Goal: Information Seeking & Learning: Learn about a topic

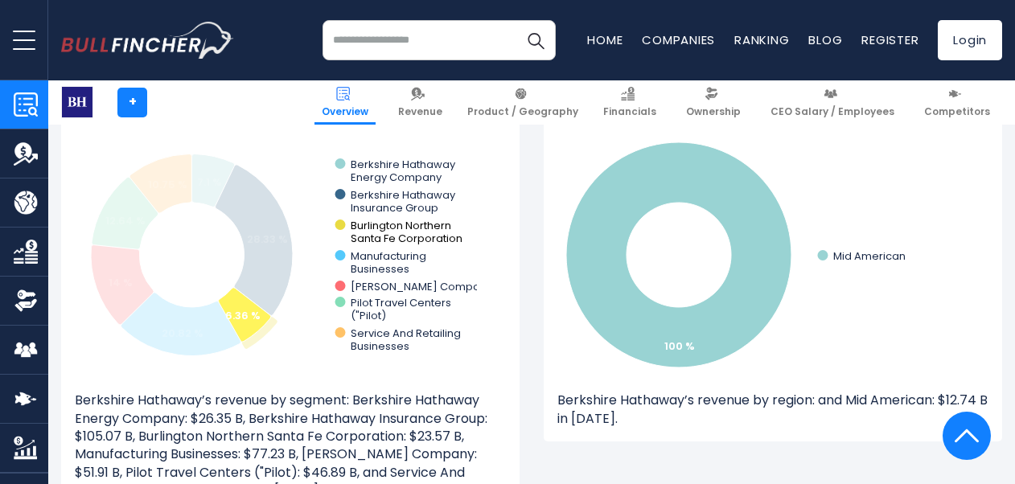
scroll to position [2011, 0]
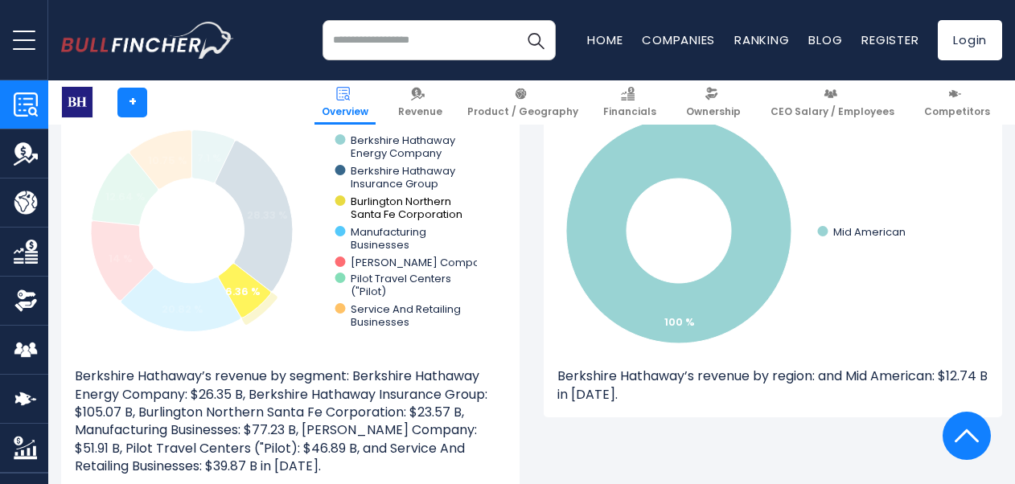
click at [413, 201] on text "Burlington Northern ​ Santa Fe Corporation" at bounding box center [407, 208] width 112 height 28
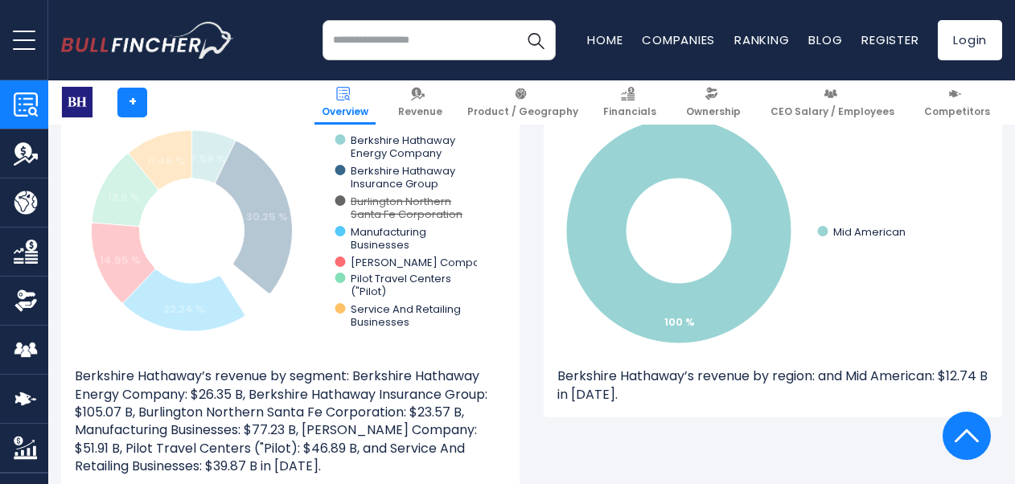
click at [413, 201] on text "Burlington Northern ​ Santa Fe Corporation" at bounding box center [407, 208] width 112 height 28
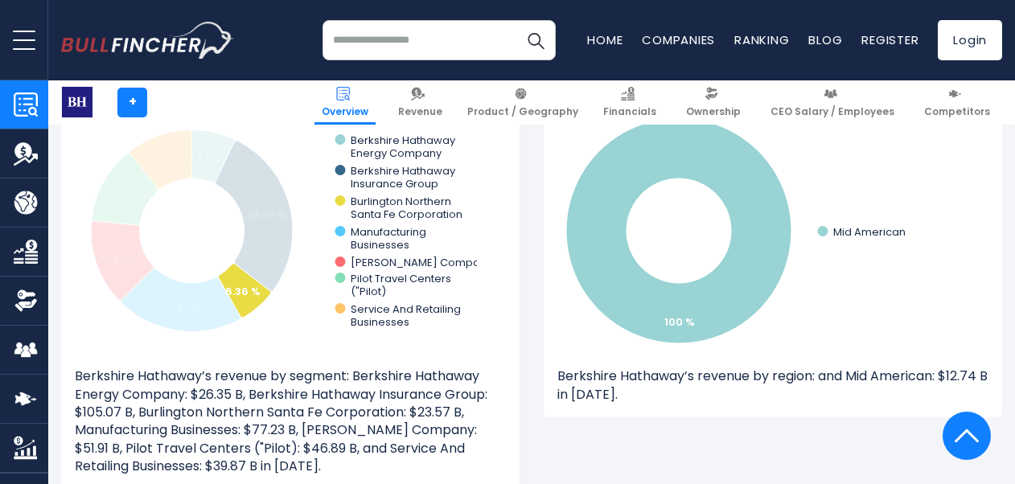
drag, startPoint x: 405, startPoint y: 200, endPoint x: 367, endPoint y: 203, distance: 37.9
click at [367, 203] on text "Burlington Northern ​ Santa Fe Corporation" at bounding box center [407, 208] width 112 height 28
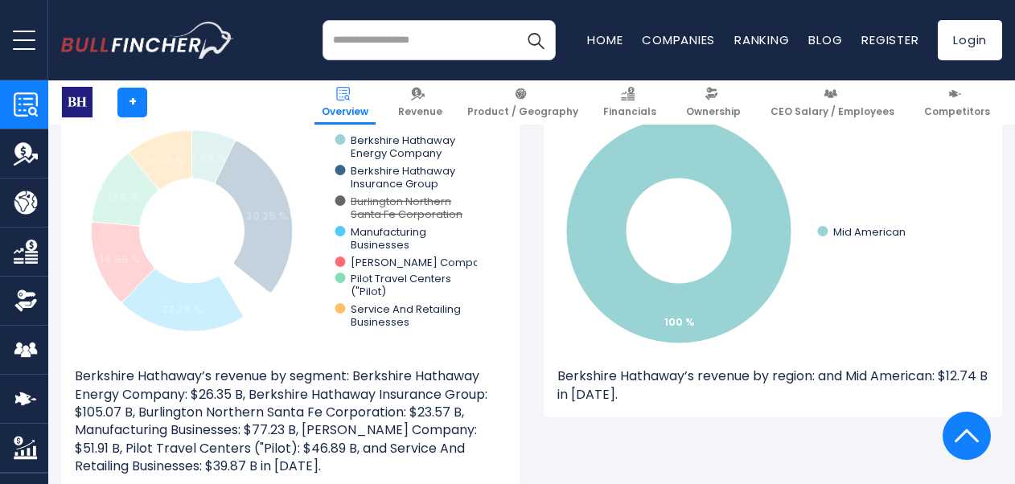
click at [367, 203] on text "Burlington Northern ​ Santa Fe Corporation" at bounding box center [407, 208] width 112 height 28
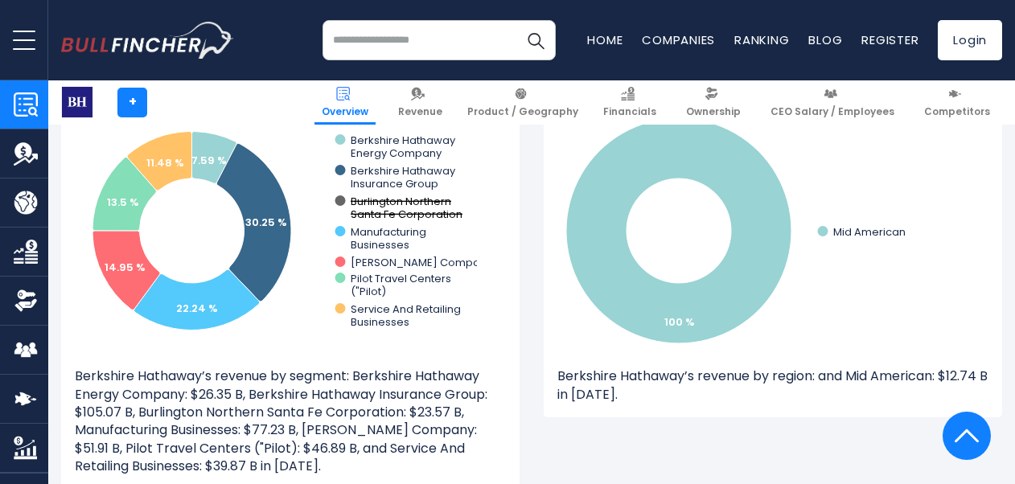
drag, startPoint x: 471, startPoint y: 214, endPoint x: 352, endPoint y: 199, distance: 120.0
click at [352, 199] on icon "Created with Highcharts 12.1.2 7.59 % 30.25 % 22.24 % 14.95 % 13.5 % 11.48 % Be…" at bounding box center [276, 230] width 402 height 241
click at [372, 197] on text "Burlington Northern ​ Santa Fe Corporation" at bounding box center [407, 208] width 112 height 28
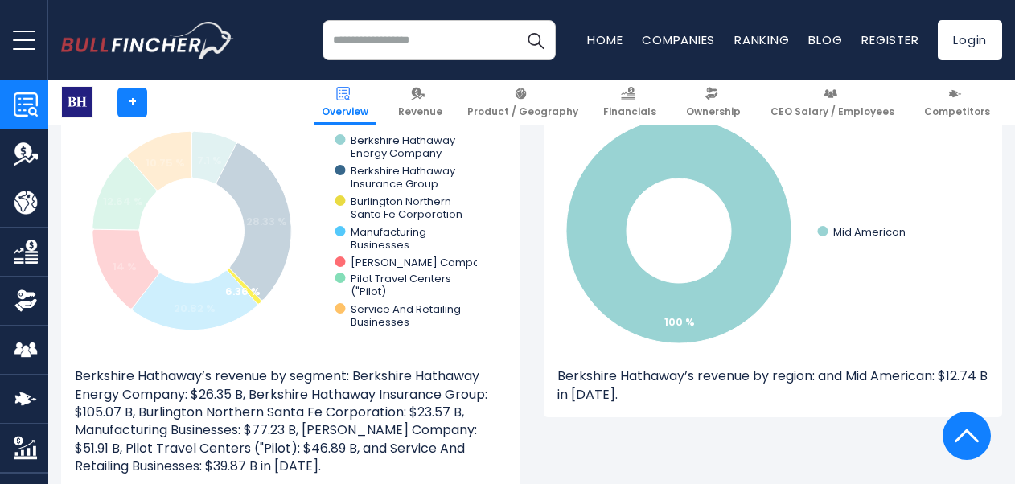
click at [372, 197] on text "Burlington Northern ​ Santa Fe Corporation" at bounding box center [407, 208] width 112 height 28
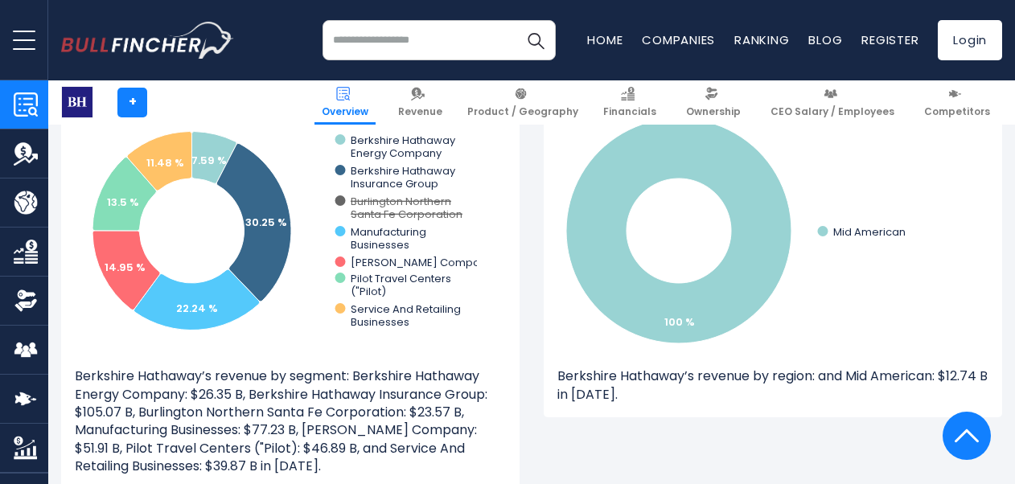
click at [393, 203] on text "Burlington Northern ​ Santa Fe Corporation" at bounding box center [407, 208] width 112 height 28
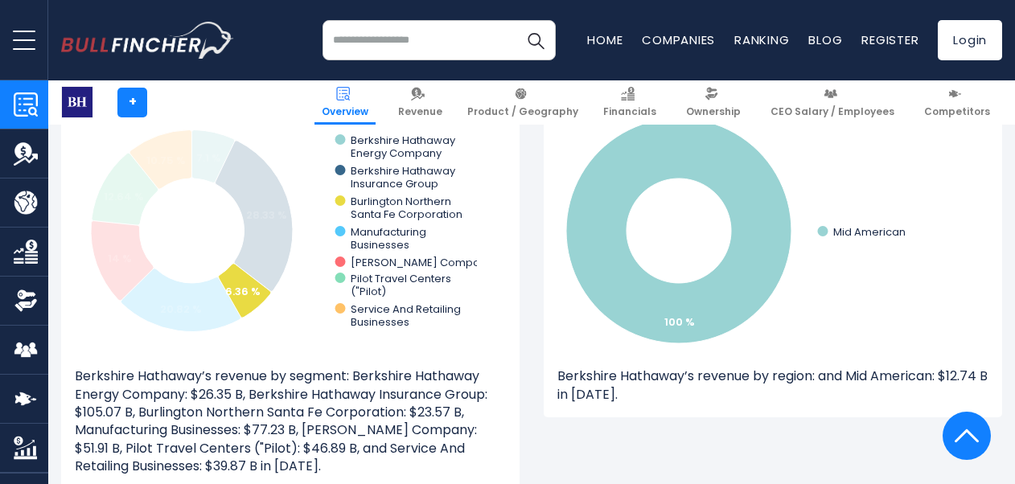
click at [383, 208] on text "Burlington Northern ​ Santa Fe Corporation" at bounding box center [407, 208] width 112 height 28
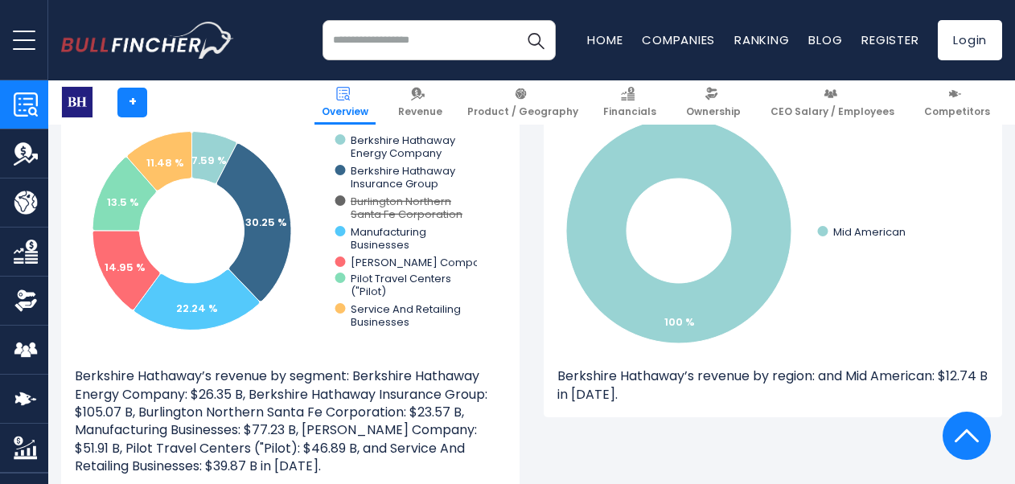
click at [383, 208] on text "Burlington Northern ​ Santa Fe Corporation" at bounding box center [407, 208] width 112 height 28
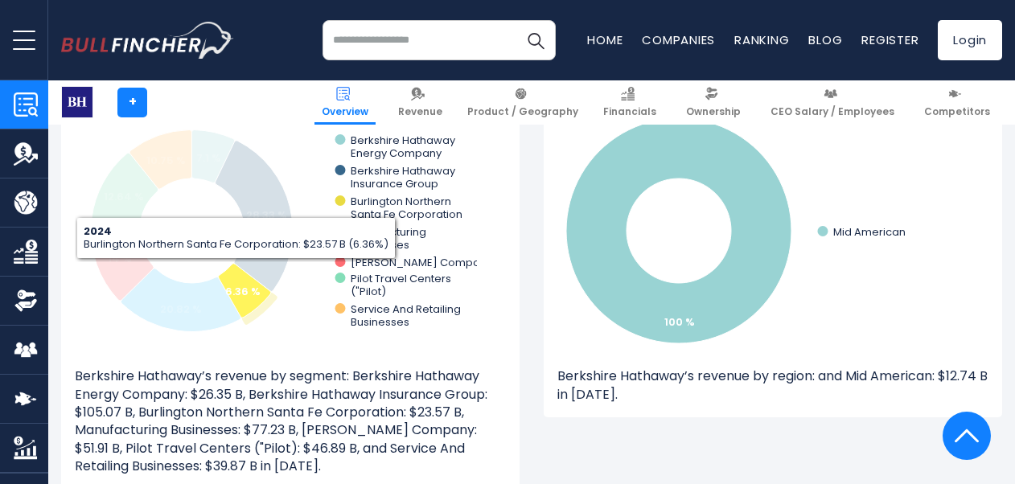
click at [232, 269] on icon at bounding box center [245, 291] width 52 height 54
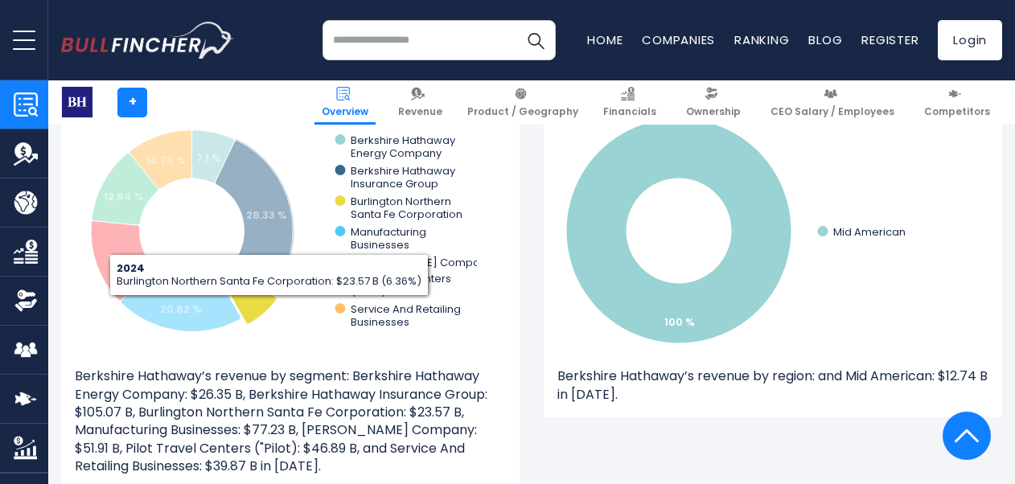
drag, startPoint x: 258, startPoint y: 294, endPoint x: 264, endPoint y: 272, distance: 22.4
click at [270, 310] on icon "Created with Highcharts 12.1.2 7.1 % 28.33 % 20.82 % 14 % 12.64 % 10.75 % 6.36 …" at bounding box center [276, 230] width 402 height 241
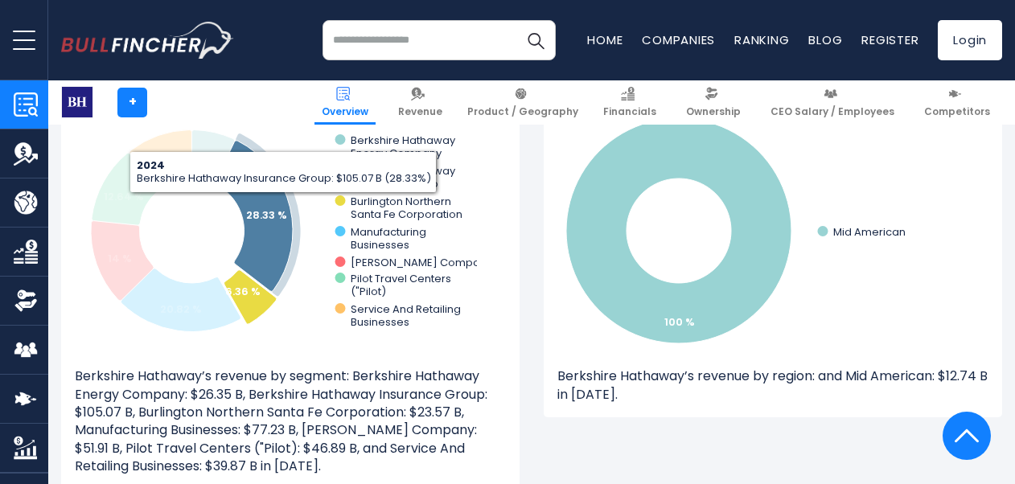
drag, startPoint x: 268, startPoint y: 212, endPoint x: 308, endPoint y: 189, distance: 46.5
click at [308, 189] on icon "Created with Highcharts 12.1.2 7.1 % 28.33 % 20.82 % 14 % 12.64 % 10.75 % 6.36 …" at bounding box center [276, 230] width 402 height 241
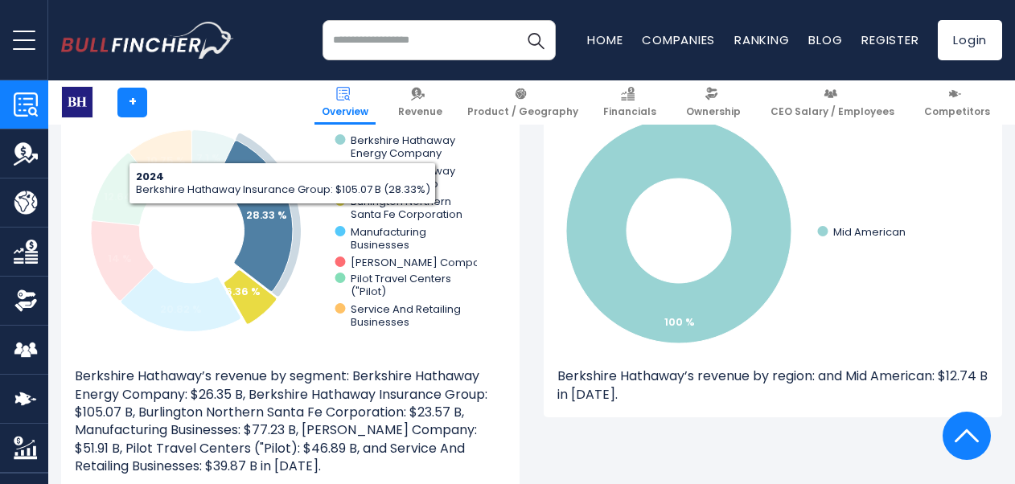
click at [280, 220] on tspan "28.33 %" at bounding box center [266, 214] width 41 height 15
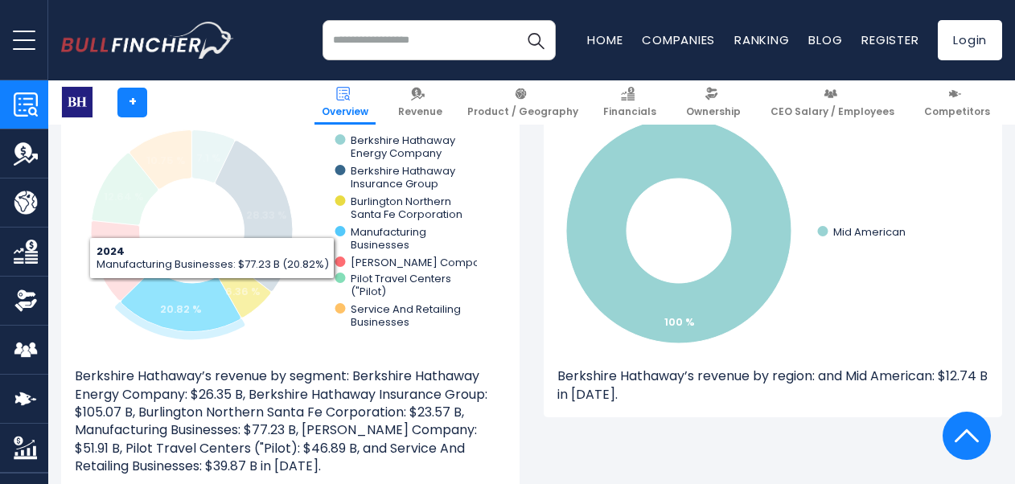
click at [183, 293] on icon at bounding box center [181, 301] width 120 height 64
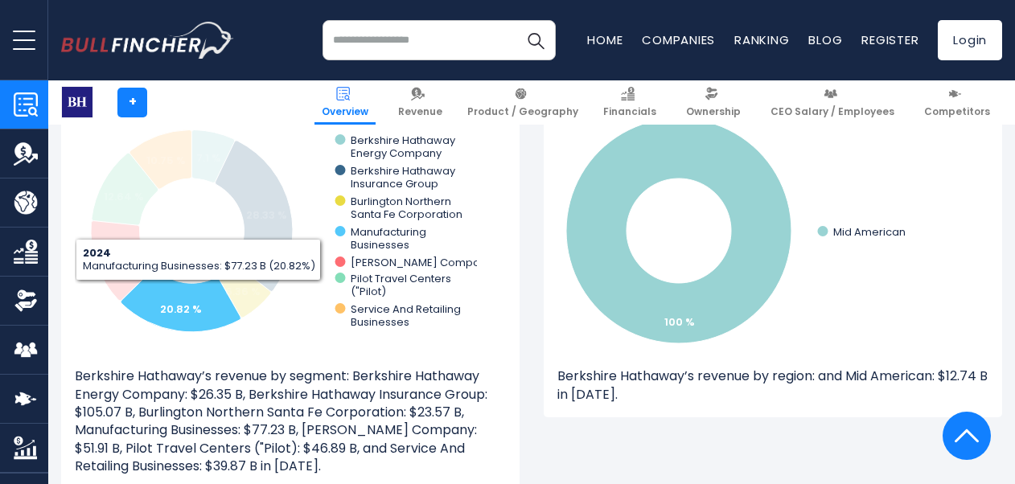
click at [183, 293] on icon at bounding box center [181, 301] width 120 height 64
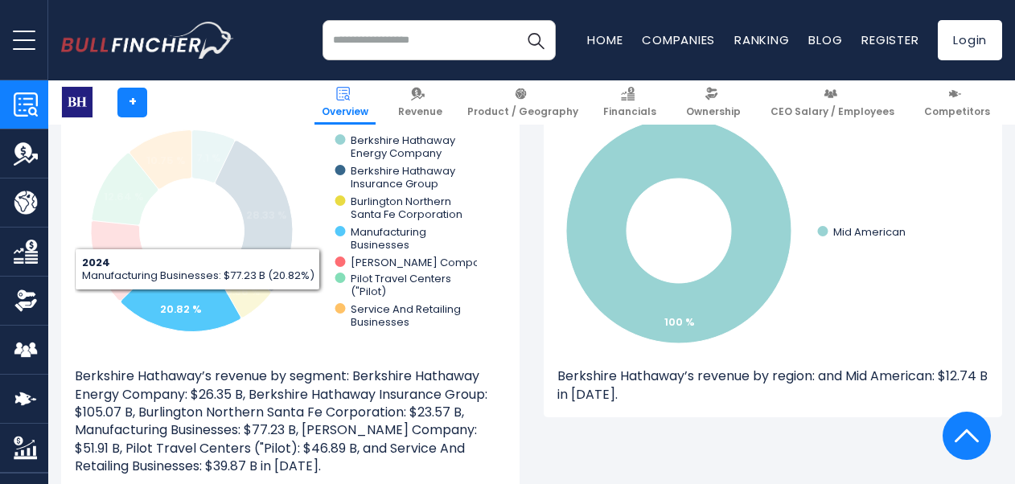
drag, startPoint x: 182, startPoint y: 303, endPoint x: 184, endPoint y: 325, distance: 21.8
click at [184, 325] on icon "Created with Highcharts 12.1.2 7.1 % 28.33 % 20.82 % 14 % 12.64 % 10.75 % 6.36 …" at bounding box center [276, 230] width 402 height 241
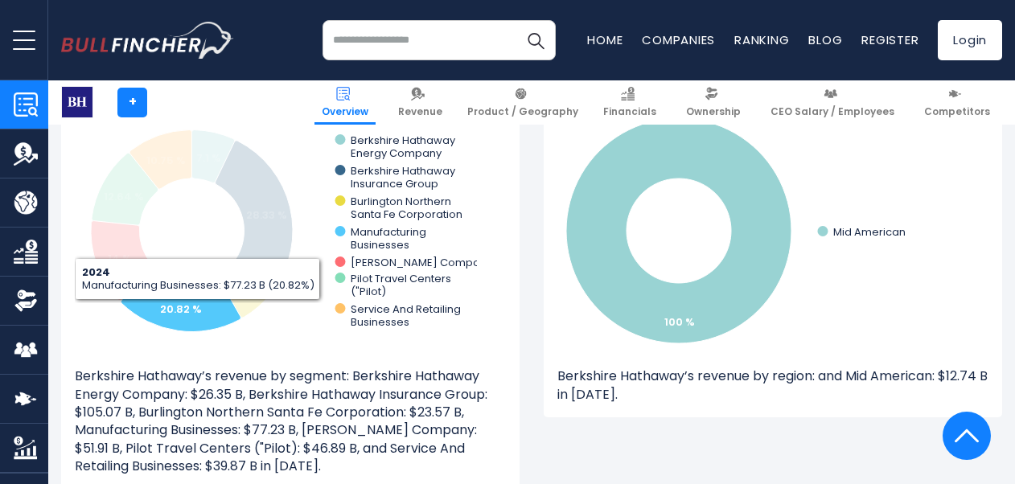
click at [181, 309] on tspan "20.82 %" at bounding box center [181, 309] width 42 height 15
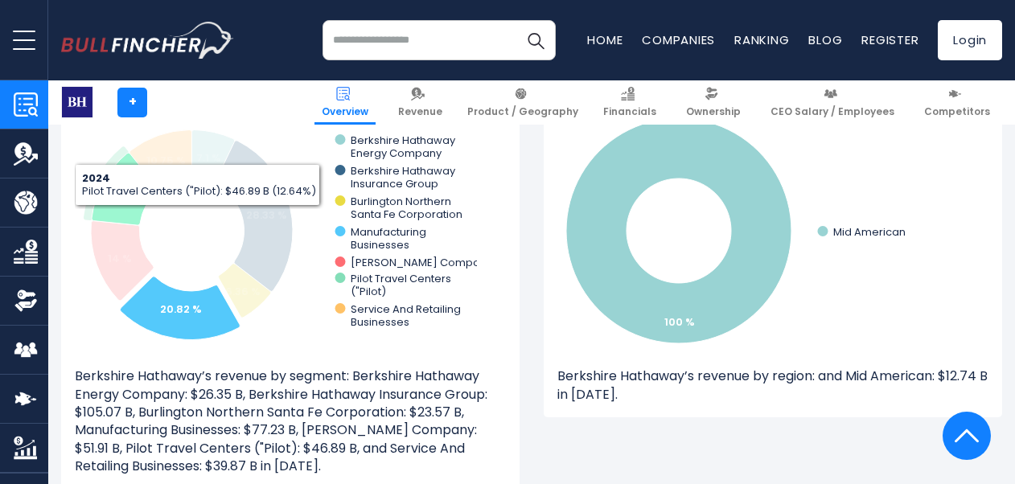
click at [117, 170] on icon at bounding box center [125, 189] width 67 height 72
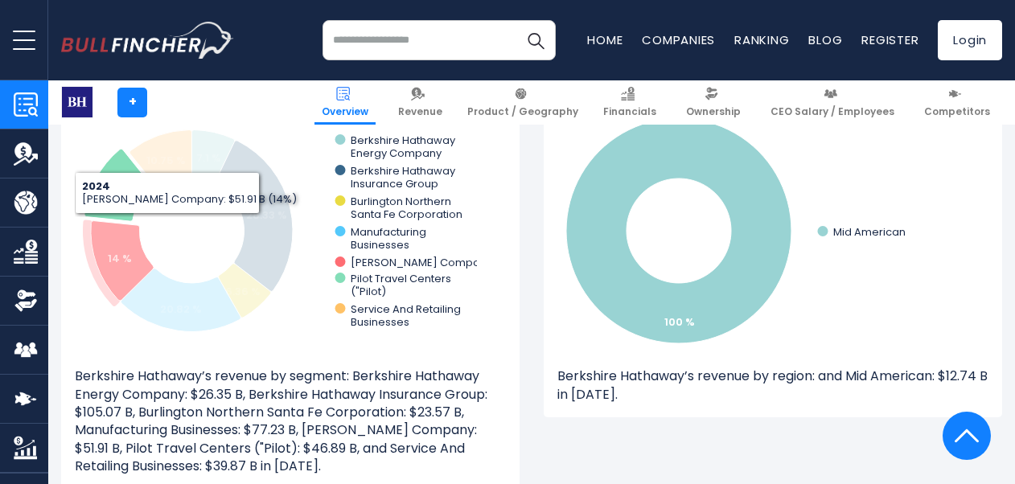
click at [124, 253] on tspan "14 %" at bounding box center [120, 258] width 24 height 15
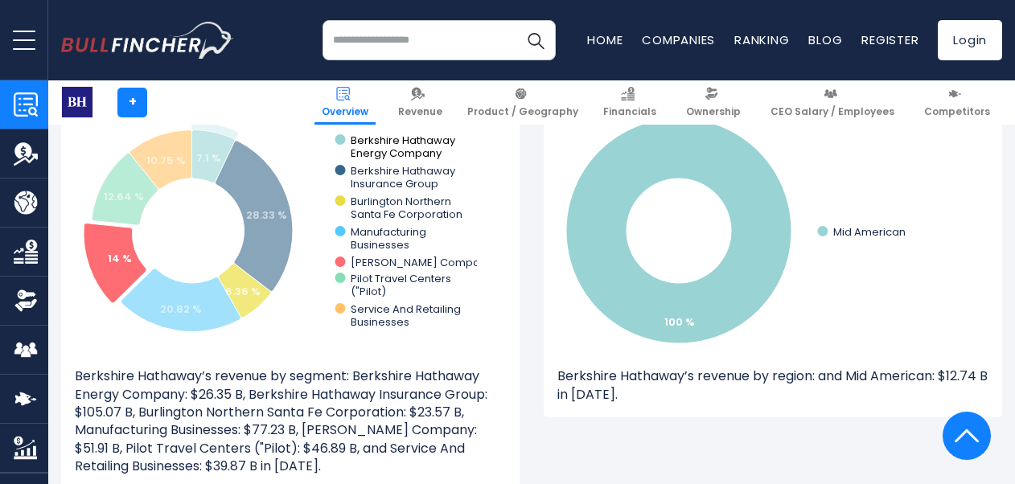
drag, startPoint x: 457, startPoint y: 230, endPoint x: 380, endPoint y: 148, distance: 112.6
click at [380, 148] on icon "Created with Highcharts 12.1.2 7.1 % 28.33 % 20.82 % 14 % 12.64 % 10.75 % 6.36 …" at bounding box center [276, 230] width 402 height 241
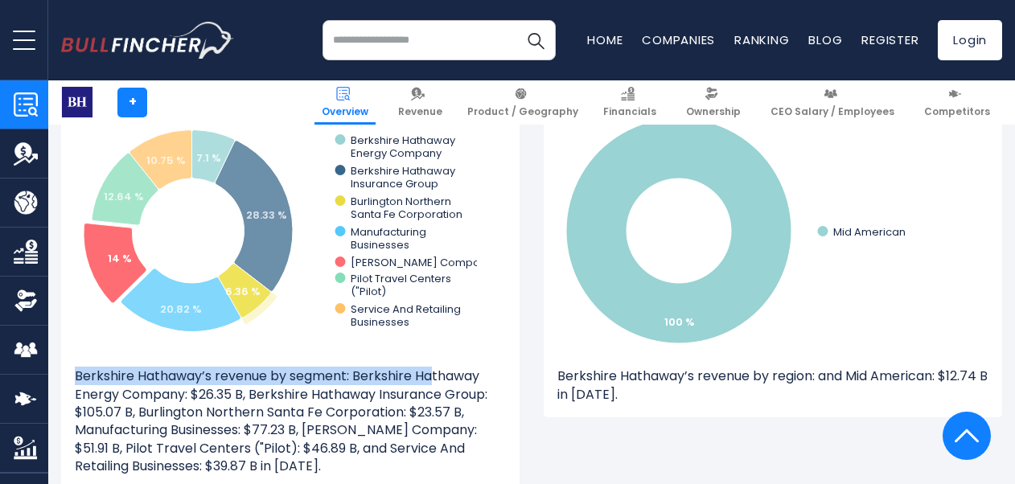
drag, startPoint x: 429, startPoint y: 356, endPoint x: 352, endPoint y: 191, distance: 182.0
click at [352, 191] on div "Revenue by Segment Created with Highcharts 12.1.2 7.1 % 28.33 % 20.82 % 14 % 12…" at bounding box center [290, 271] width 458 height 437
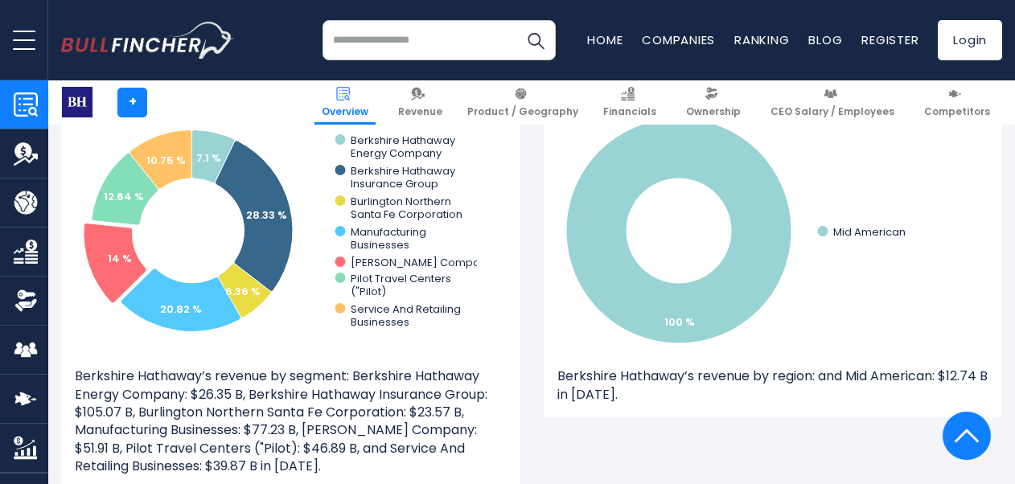
click at [442, 376] on p "Berkshire Hathaway’s revenue by segment: Berkshire Hathaway Energy Company: $26…" at bounding box center [290, 422] width 431 height 108
click at [911, 190] on icon "Created with Highcharts 12.1.2 100 % Mid American 2013 ​ Mid American: $12.74 B…" at bounding box center [758, 230] width 402 height 241
